Goal: Register for event/course

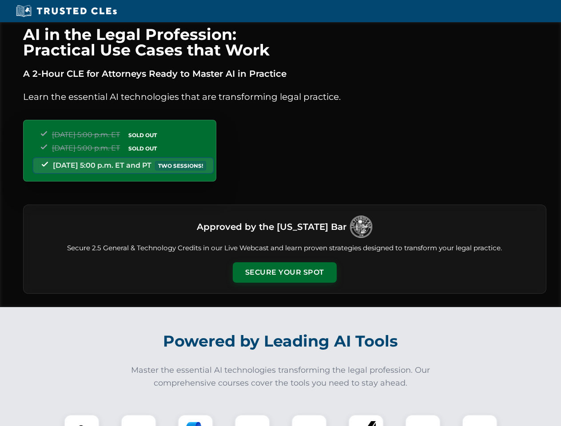
click at [284, 273] on button "Secure Your Spot" at bounding box center [285, 273] width 104 height 20
click at [82, 421] on img at bounding box center [82, 433] width 26 height 26
